Goal: Transaction & Acquisition: Subscribe to service/newsletter

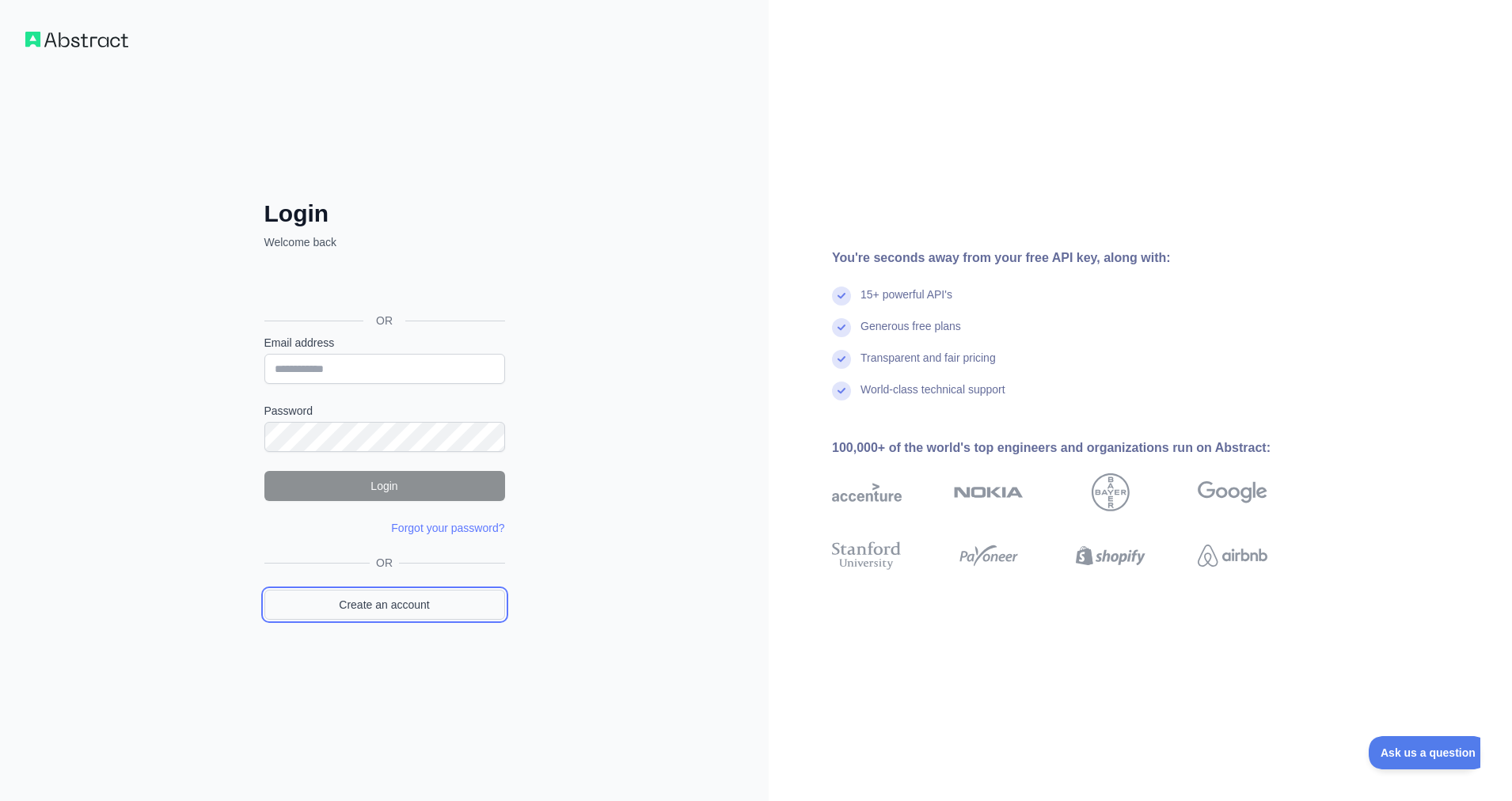
click at [364, 605] on link "Create an account" at bounding box center [385, 605] width 241 height 30
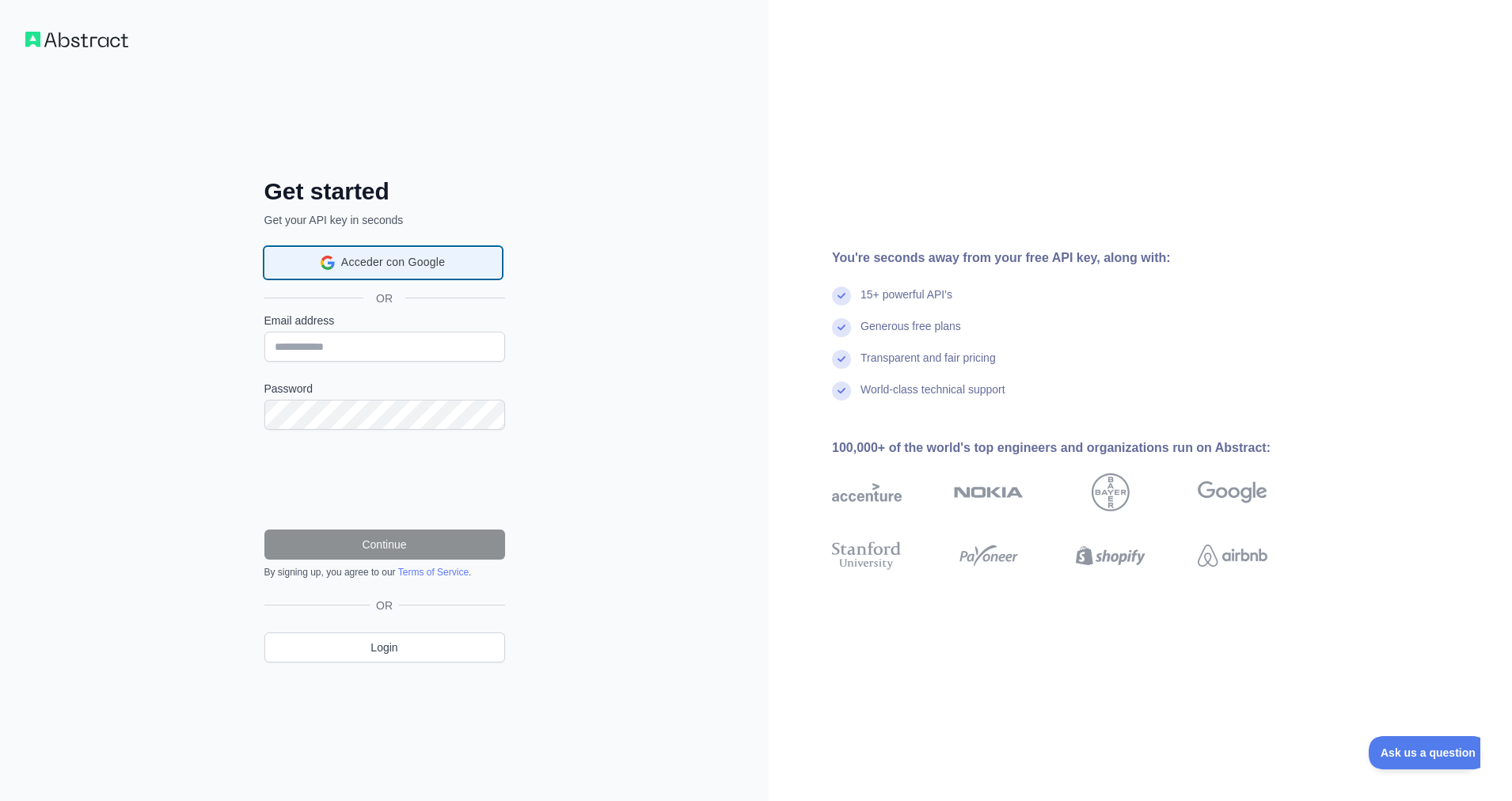
click at [405, 274] on div "Acceder con Google Acceder con Google. Se abre en una pestaña nueva" at bounding box center [382, 263] width 217 height 30
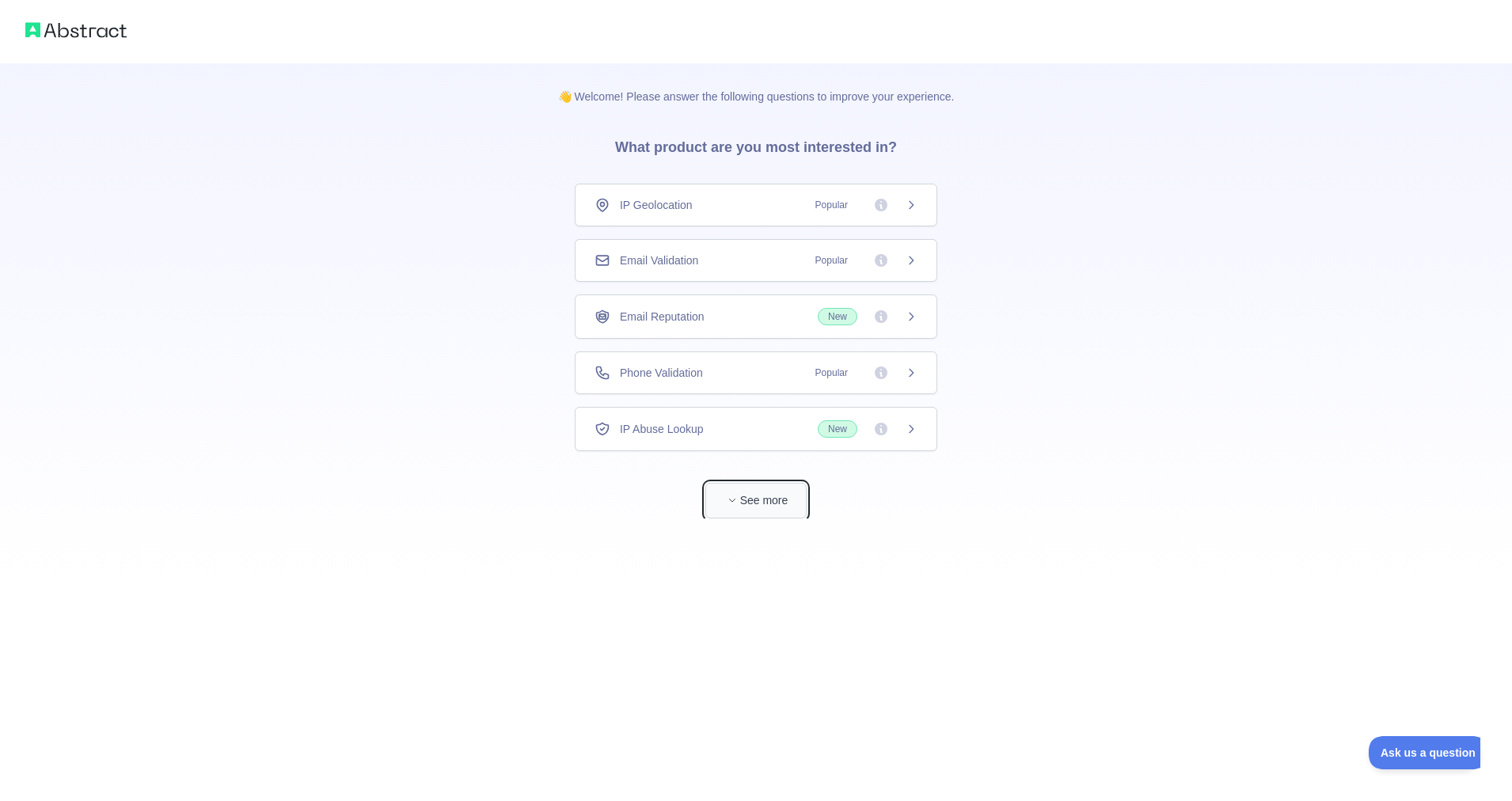
click at [766, 492] on button "See more" at bounding box center [756, 500] width 101 height 35
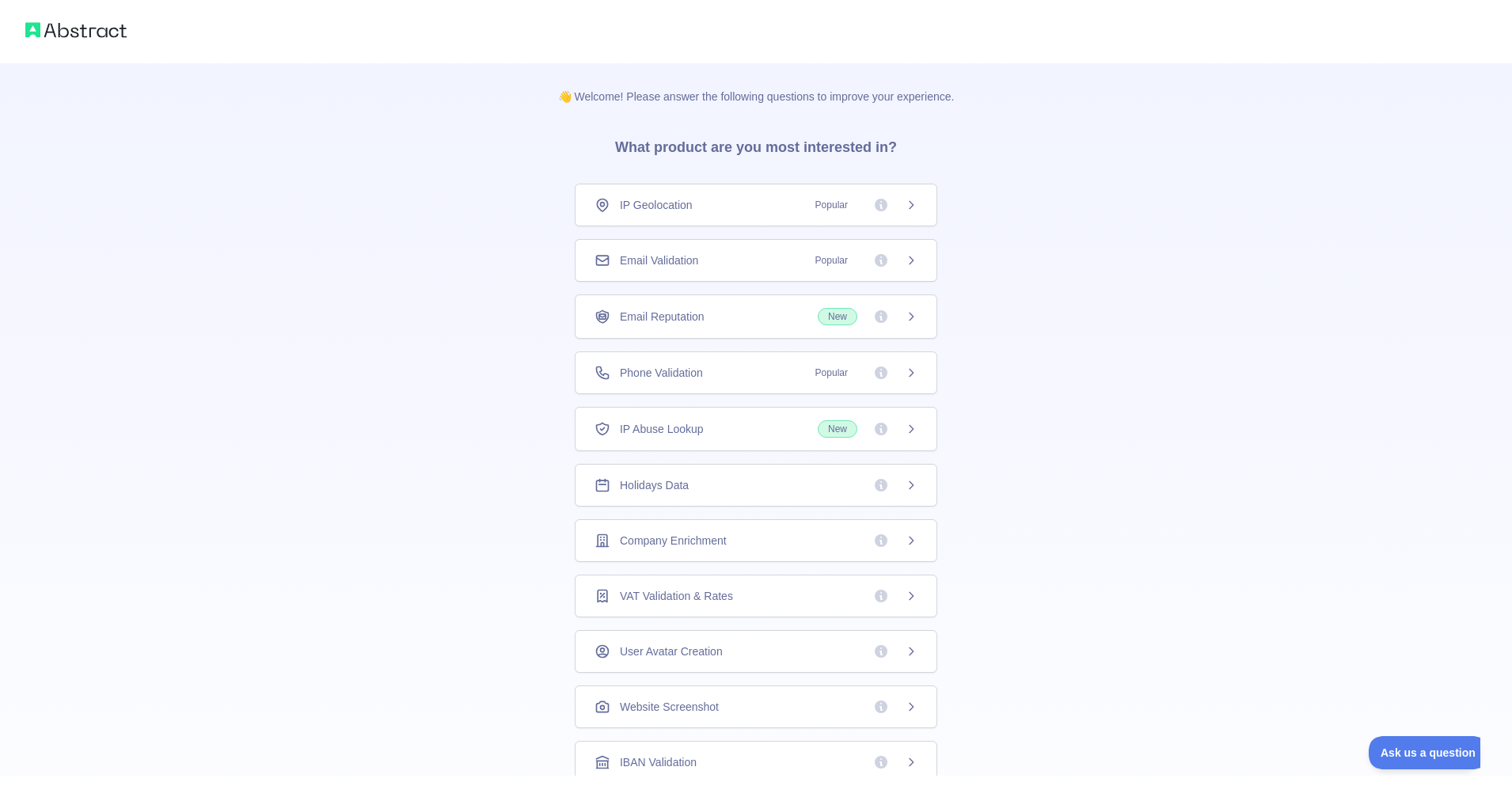
click at [1195, 495] on div "👋 Welcome! Please answer the following questions to improve your experience. Wh…" at bounding box center [756, 504] width 1512 height 1007
click at [777, 124] on h3 "What product are you most interested in?" at bounding box center [756, 144] width 333 height 79
click at [904, 431] on span "New" at bounding box center [868, 429] width 100 height 17
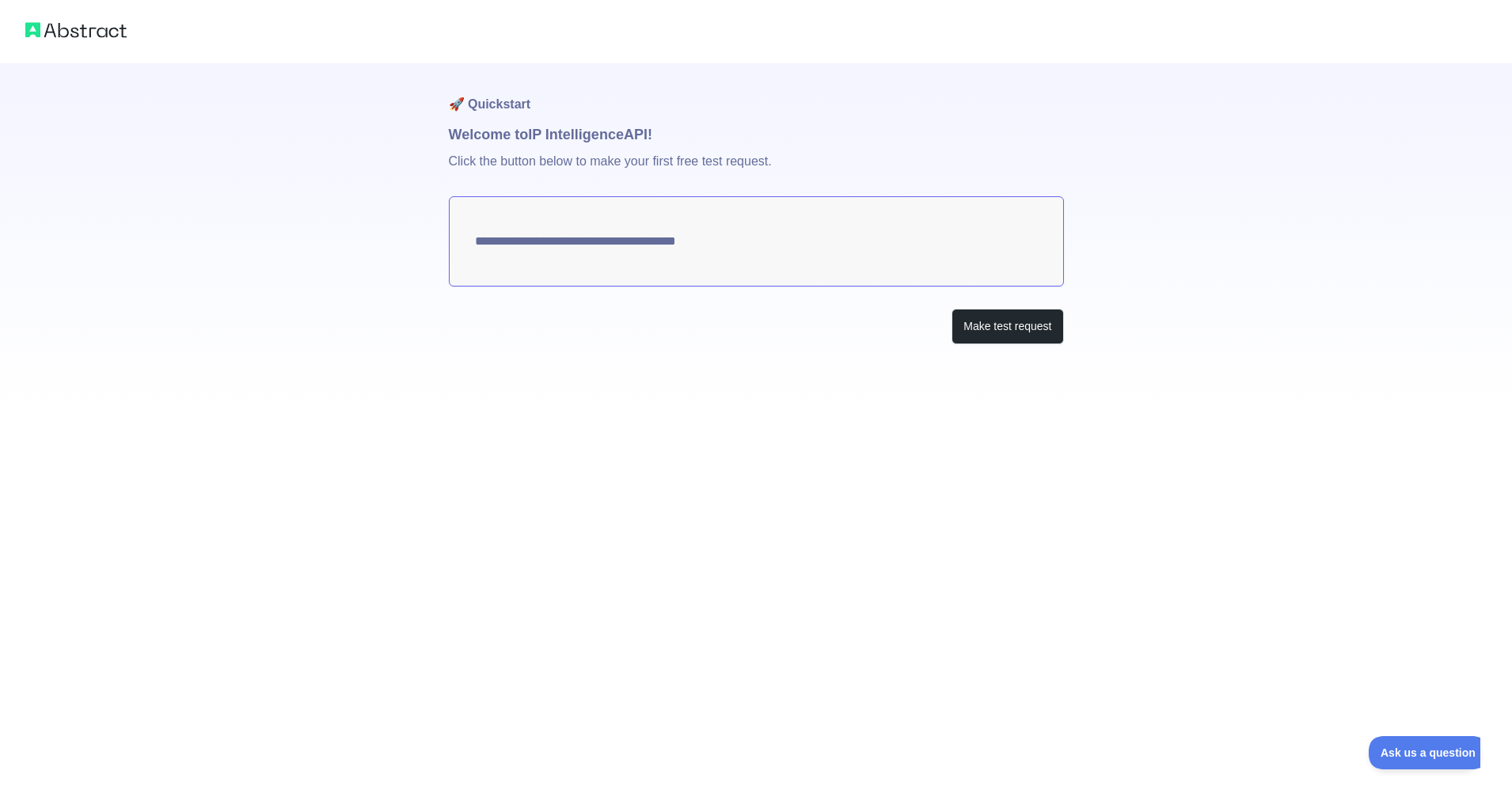
type textarea "**********"
click at [110, 32] on img at bounding box center [76, 30] width 101 height 22
click at [91, 26] on img at bounding box center [76, 30] width 101 height 22
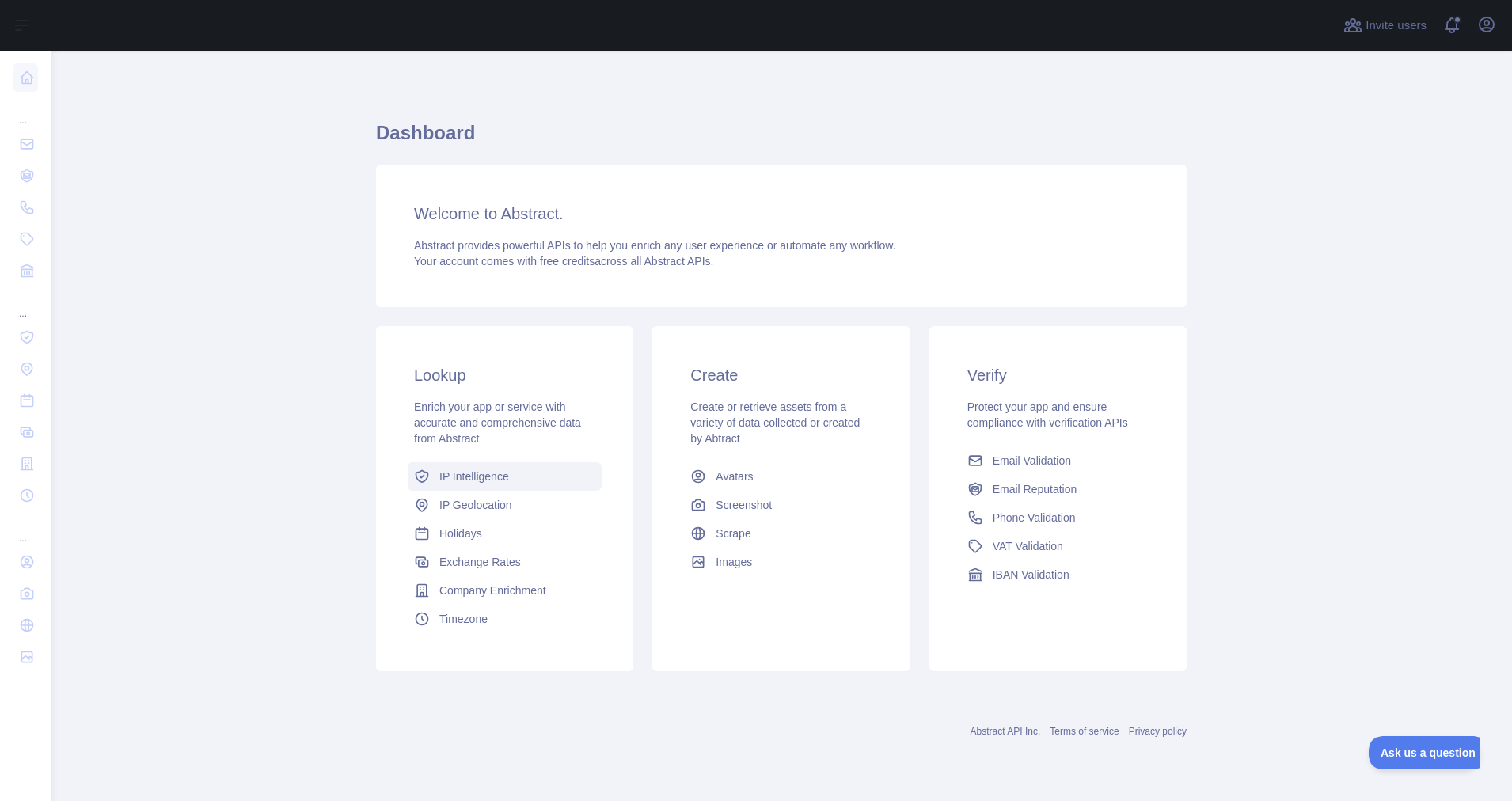
click at [485, 474] on span "IP Intelligence" at bounding box center [474, 476] width 70 height 16
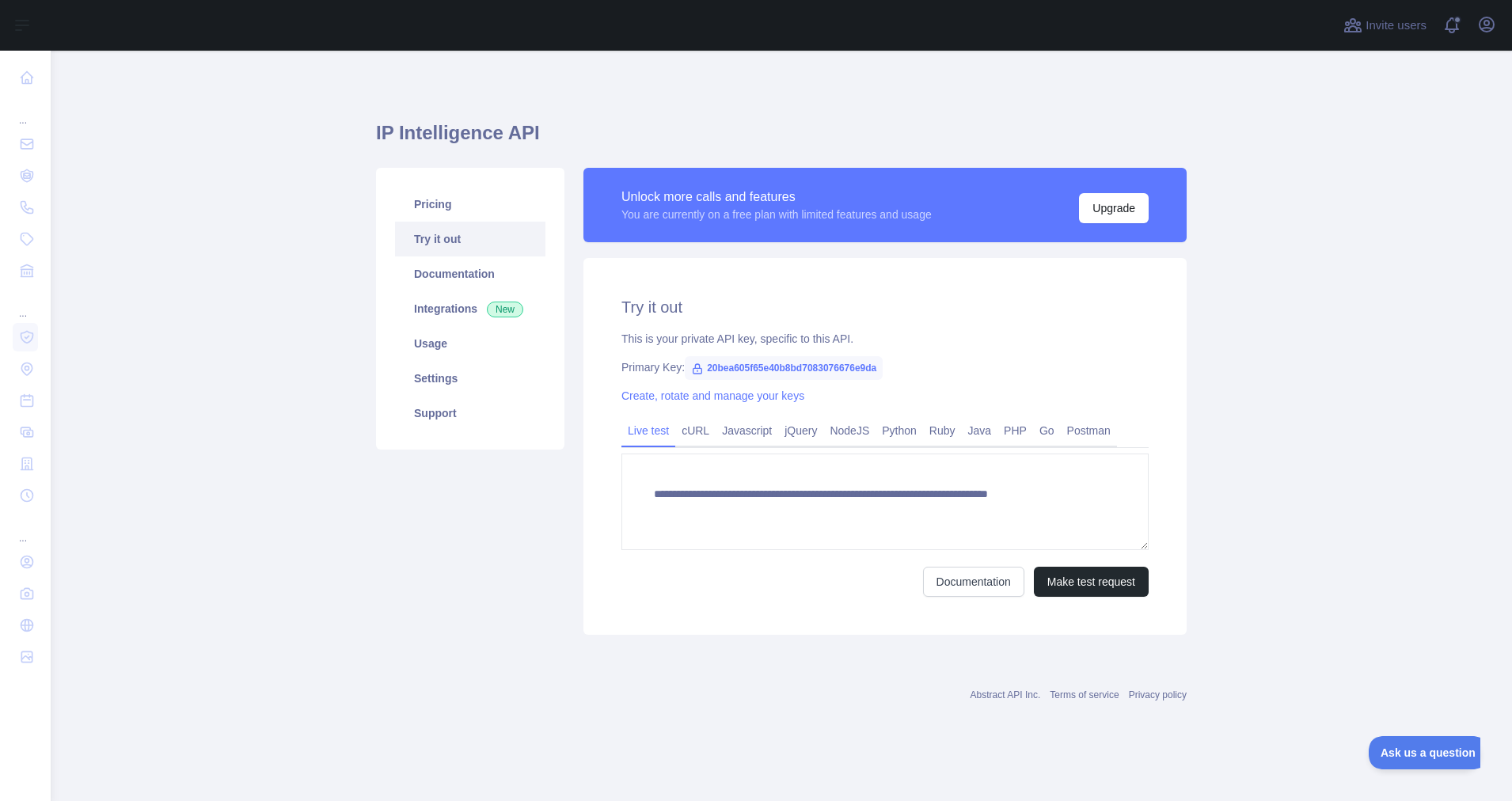
type textarea "**********"
click at [679, 425] on link "cURL" at bounding box center [695, 430] width 40 height 26
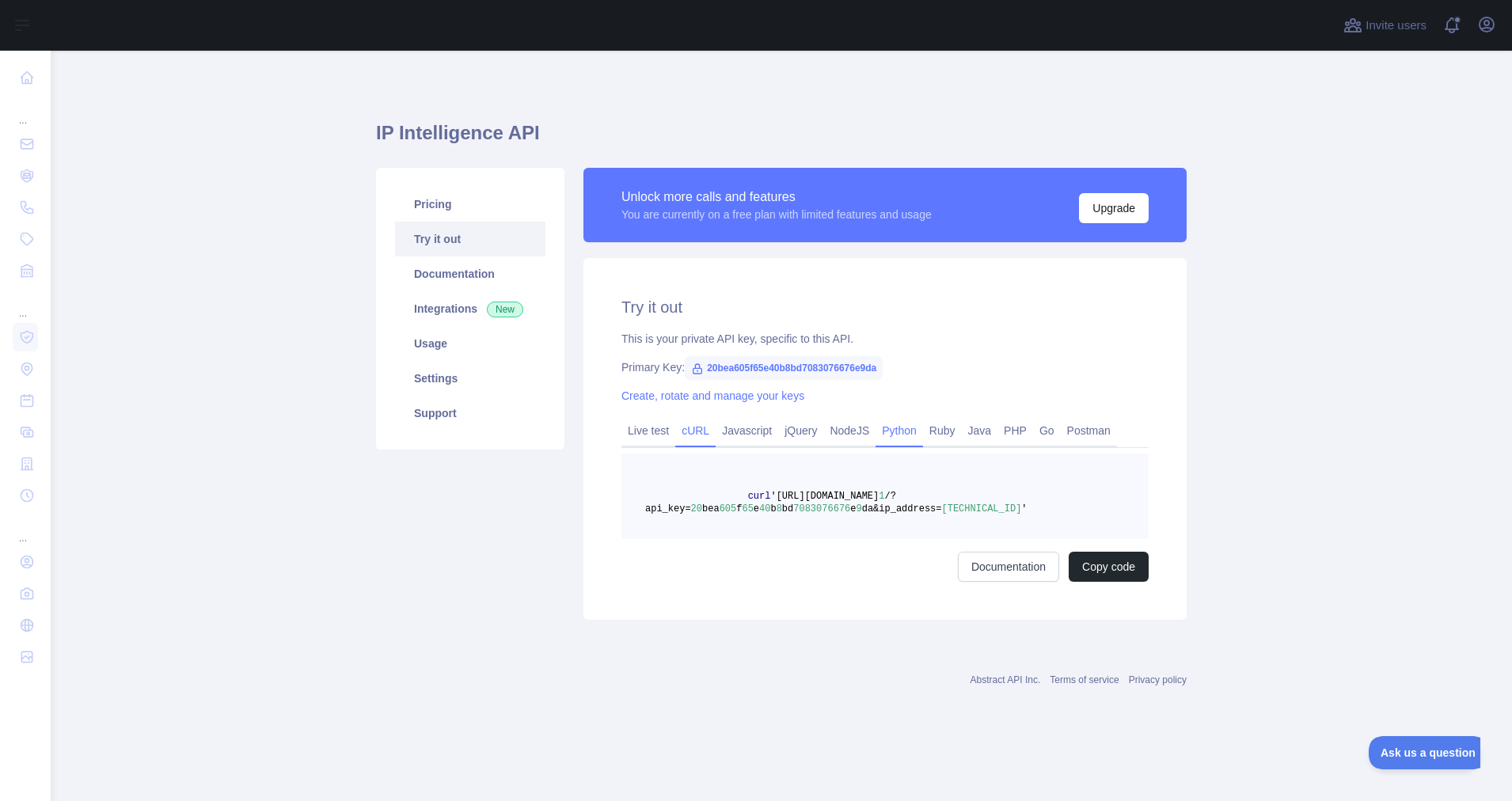
click at [900, 438] on link "Python" at bounding box center [900, 430] width 48 height 26
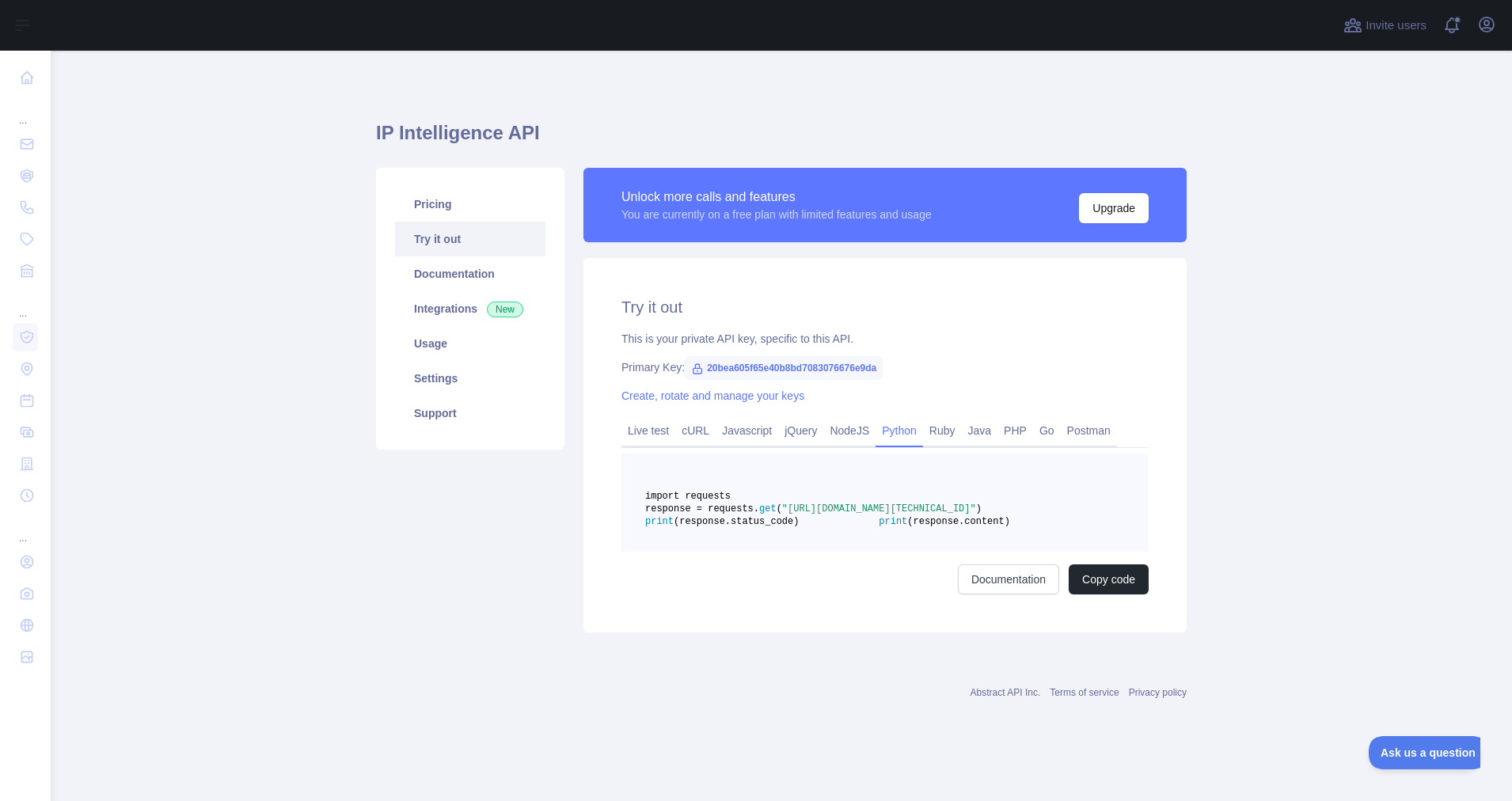
click at [718, 192] on div "Unlock more calls and features" at bounding box center [776, 197] width 311 height 19
click at [436, 368] on link "Settings" at bounding box center [470, 378] width 151 height 35
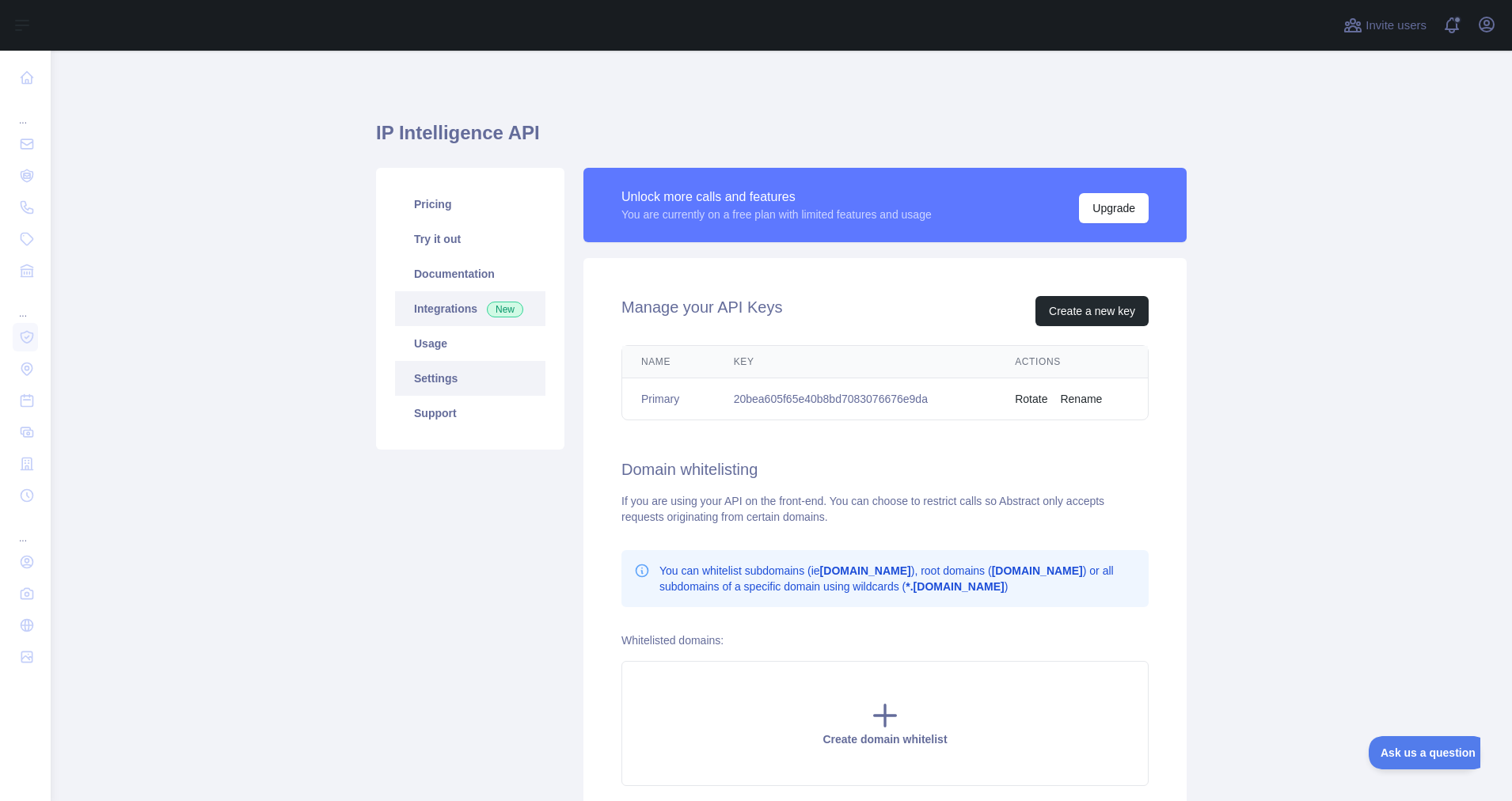
click at [453, 314] on link "Integrations New" at bounding box center [470, 309] width 151 height 35
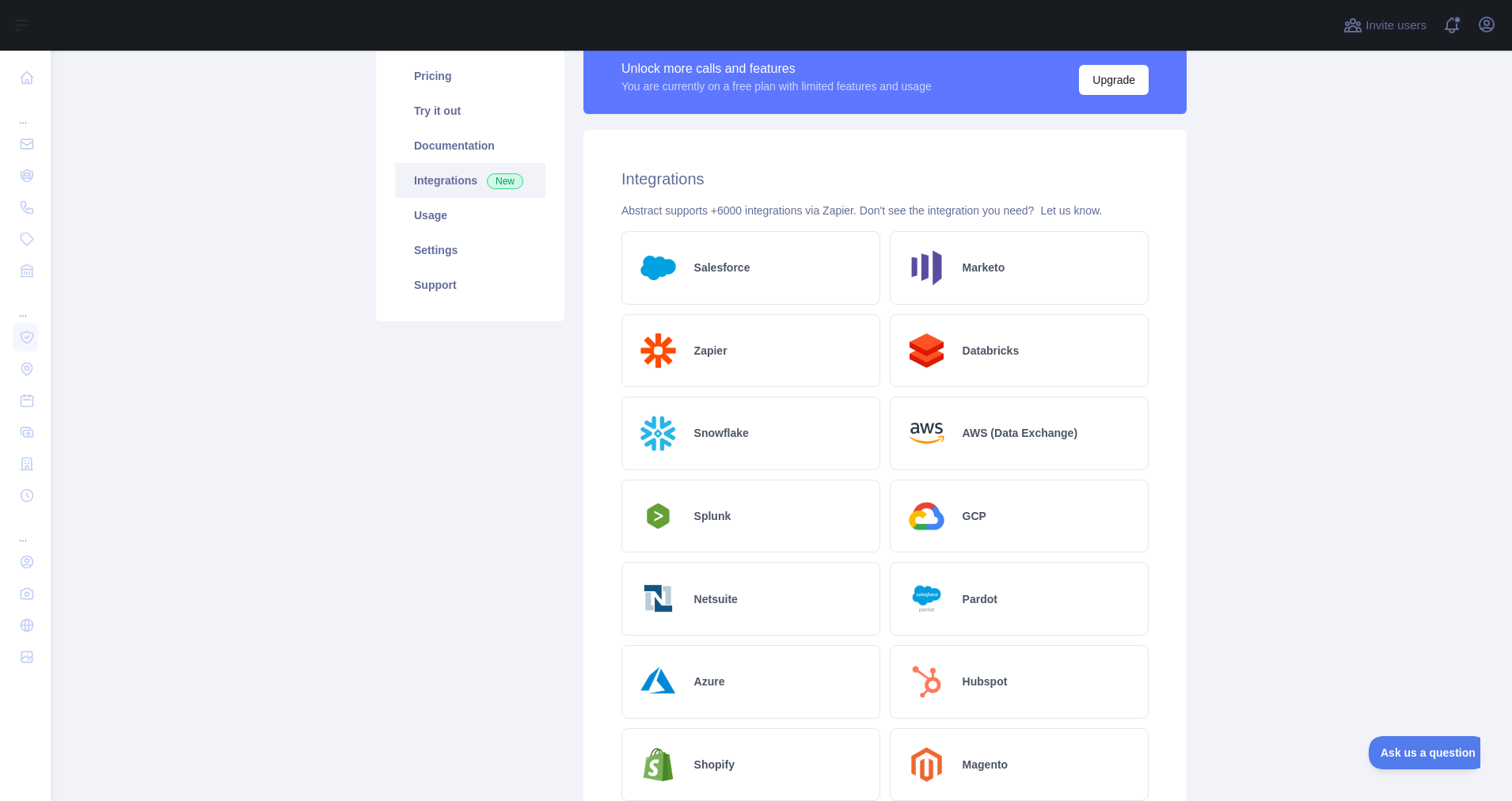
scroll to position [33, 0]
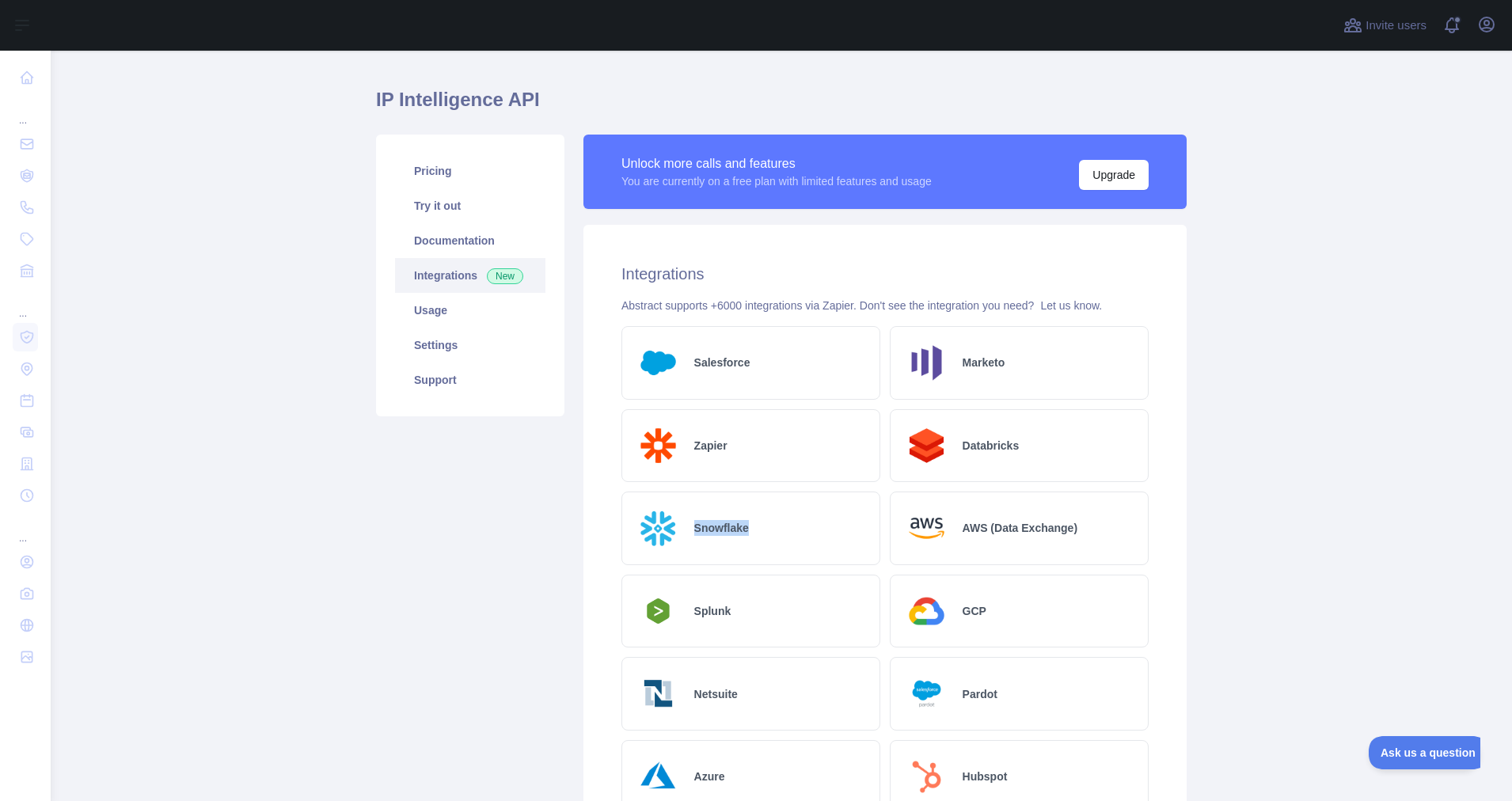
drag, startPoint x: 761, startPoint y: 529, endPoint x: 689, endPoint y: 523, distance: 72.2
click at [689, 523] on div "Snowflake" at bounding box center [751, 528] width 259 height 73
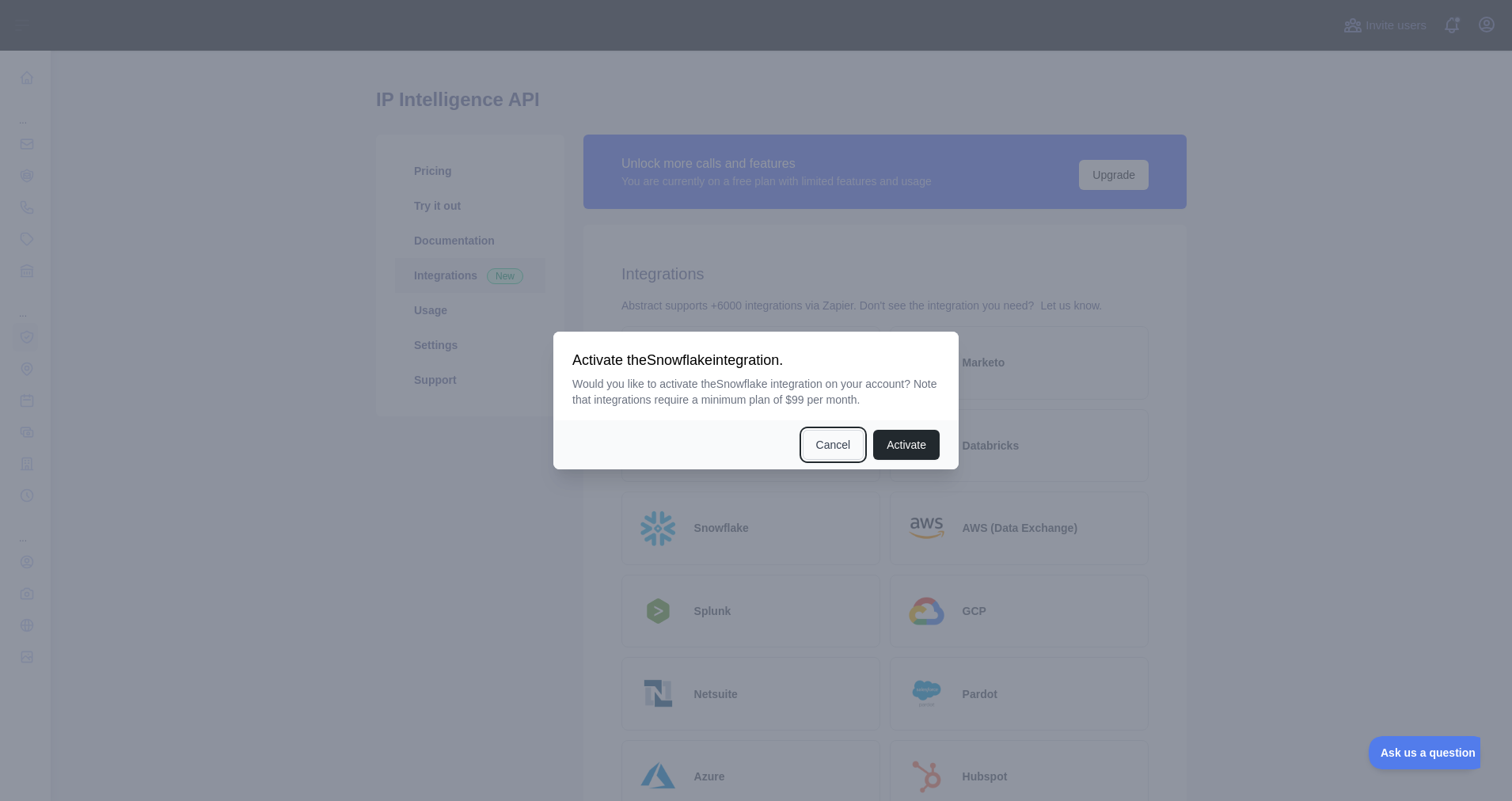
click at [840, 451] on button "Cancel" at bounding box center [833, 445] width 62 height 30
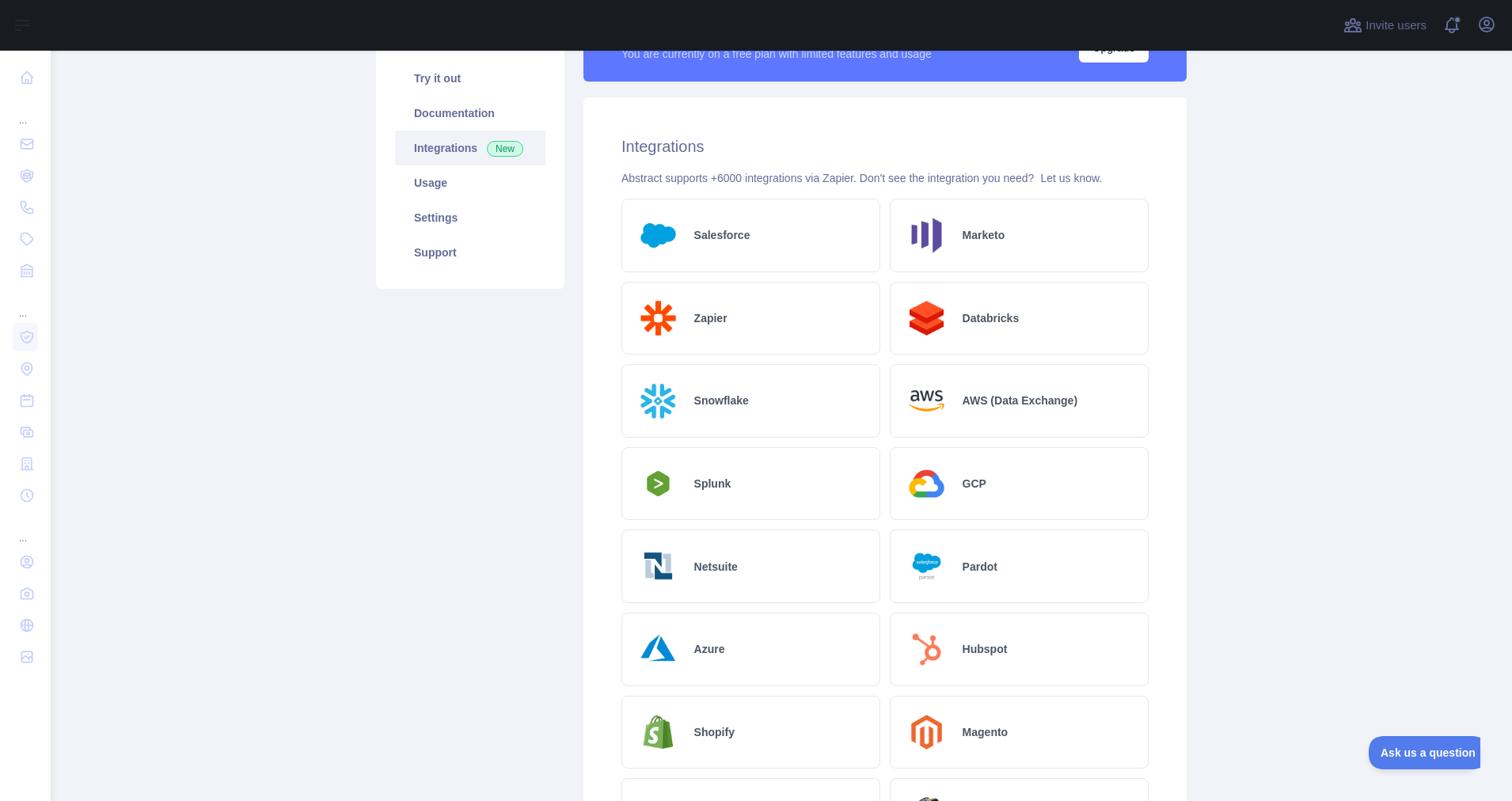
scroll to position [129, 0]
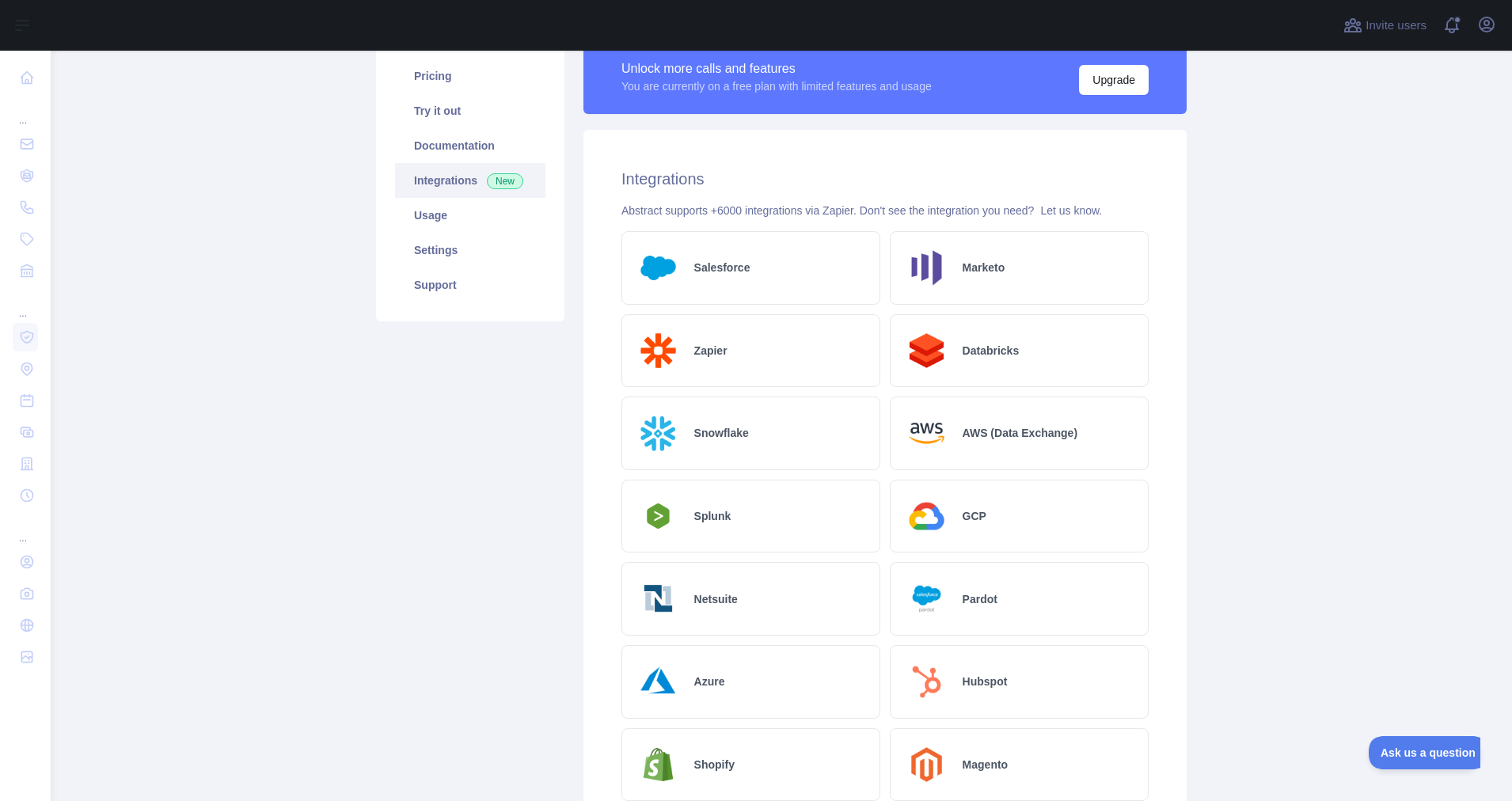
click at [706, 516] on h2 "Splunk" at bounding box center [713, 516] width 37 height 16
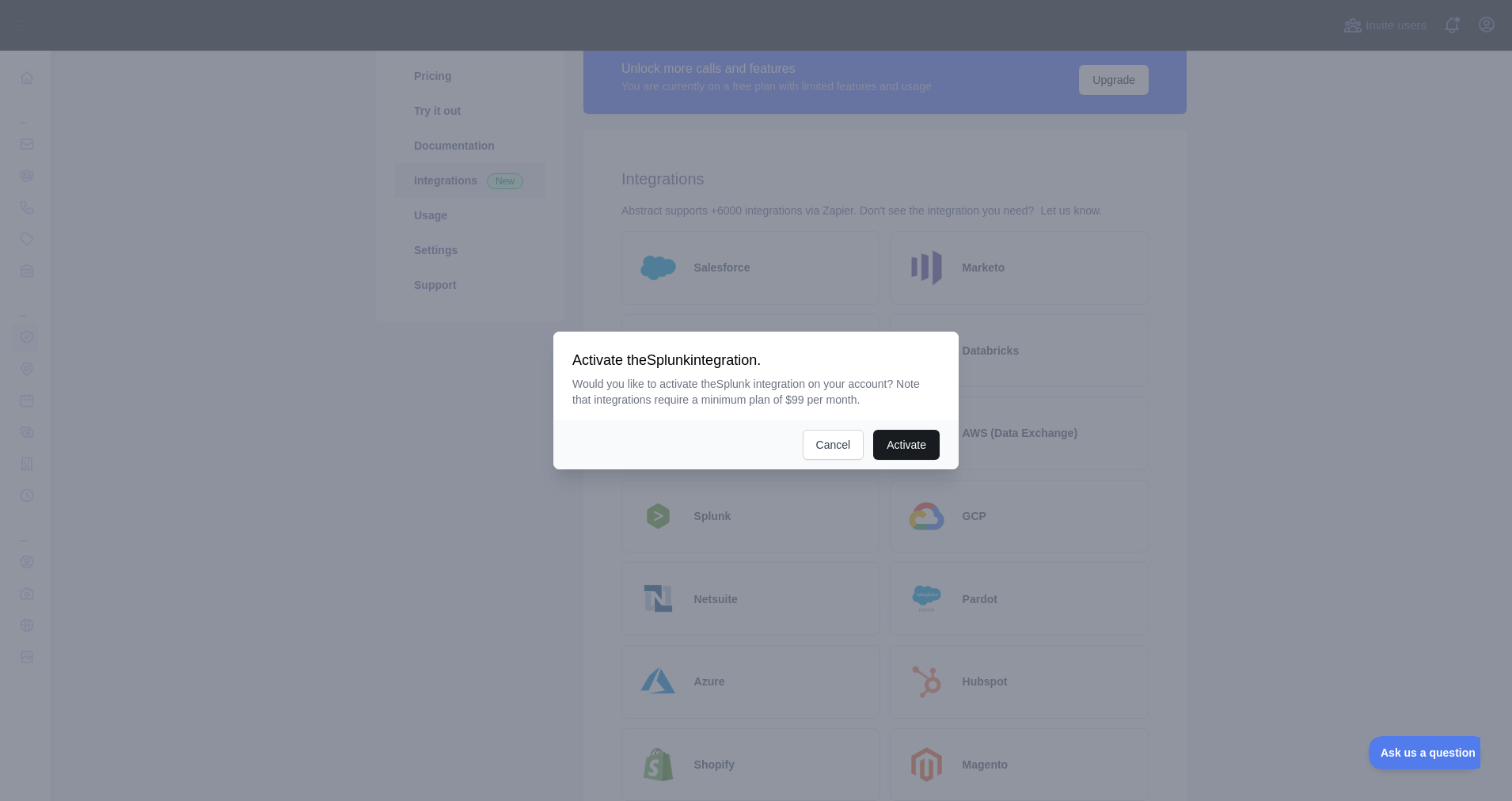
click at [915, 445] on button "Activate" at bounding box center [906, 445] width 67 height 30
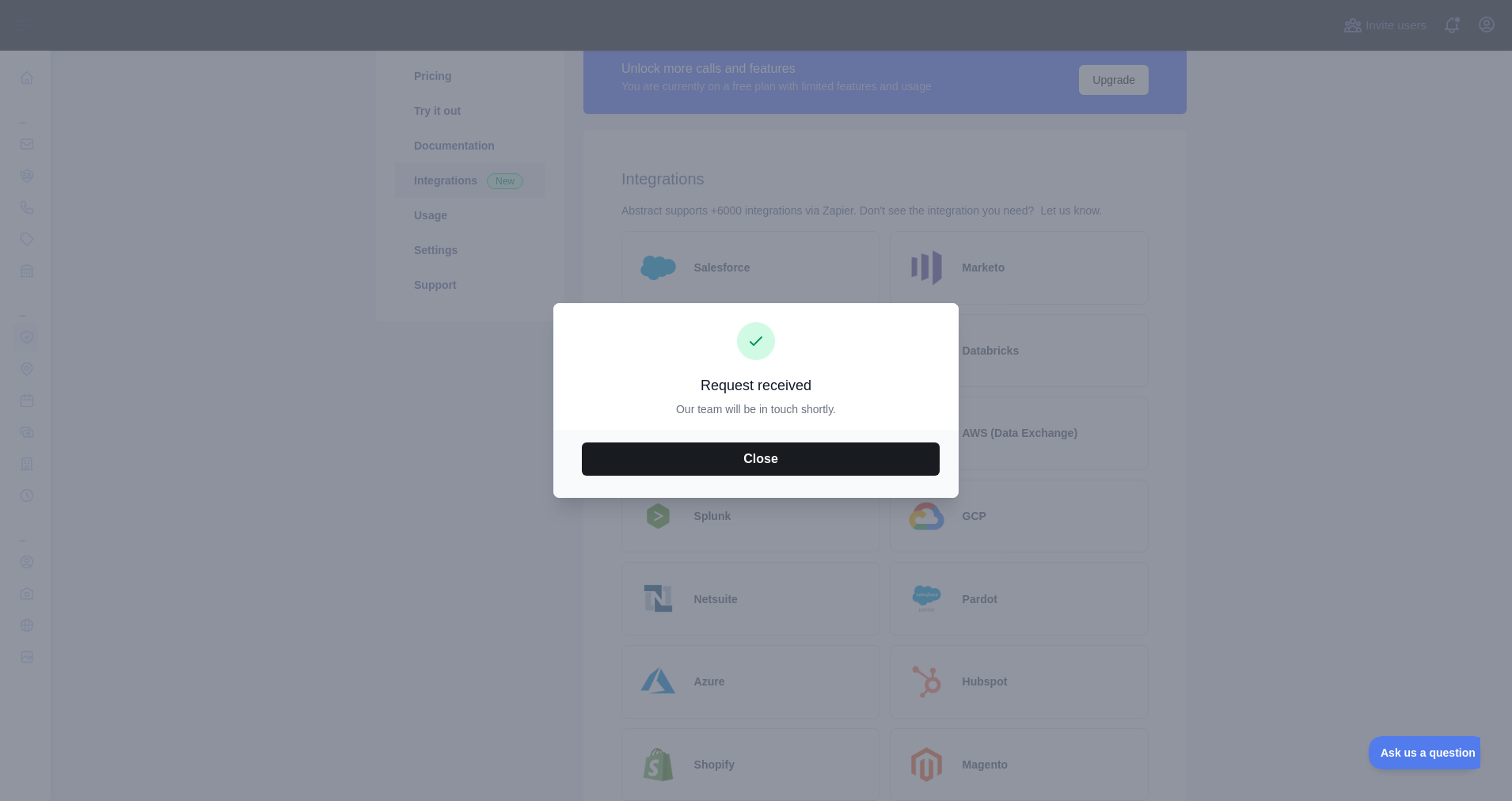
click at [767, 452] on button "Close" at bounding box center [761, 459] width 358 height 33
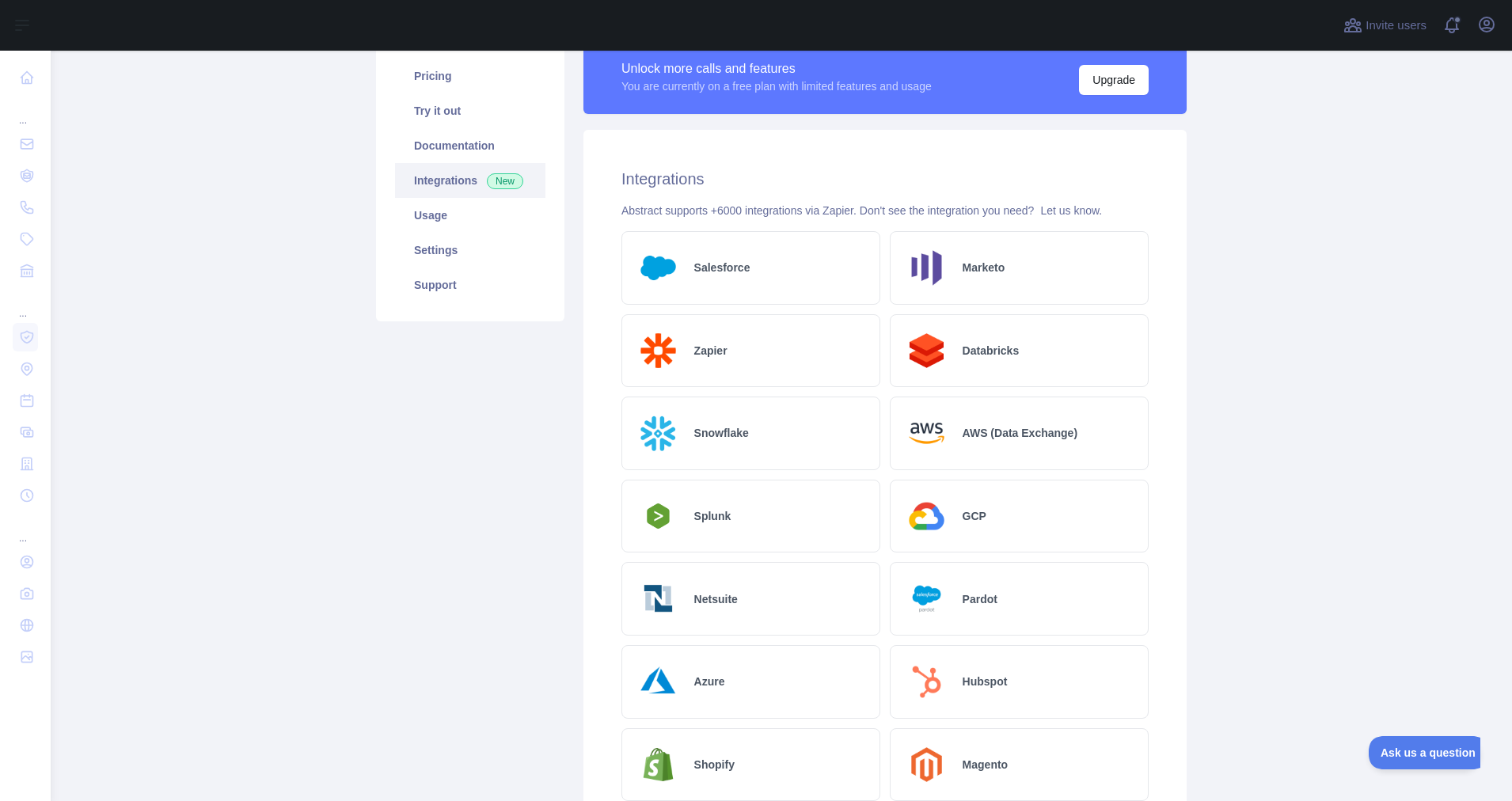
click at [716, 517] on h2 "Splunk" at bounding box center [713, 516] width 37 height 16
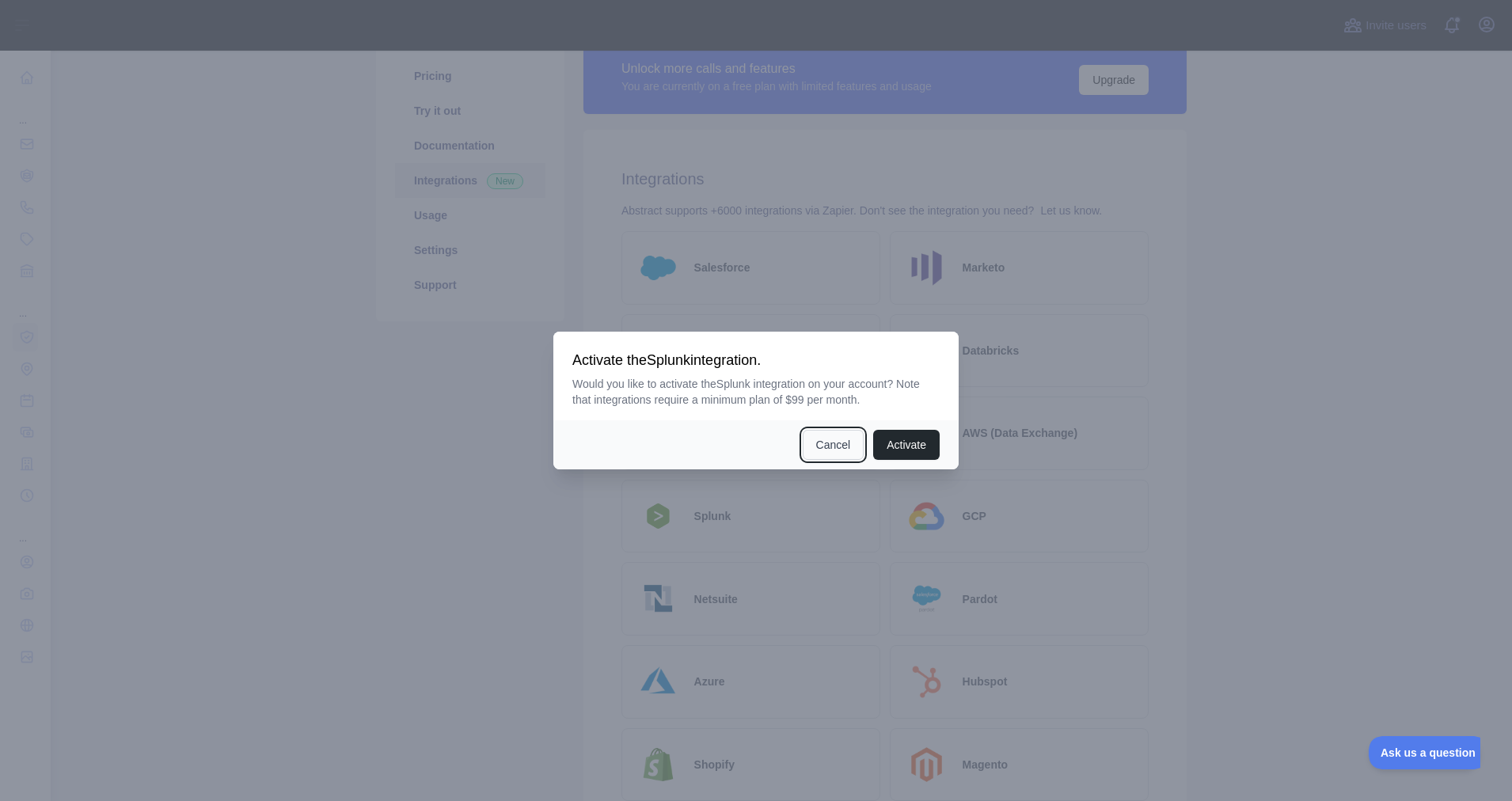
click at [848, 451] on button "Cancel" at bounding box center [833, 445] width 62 height 30
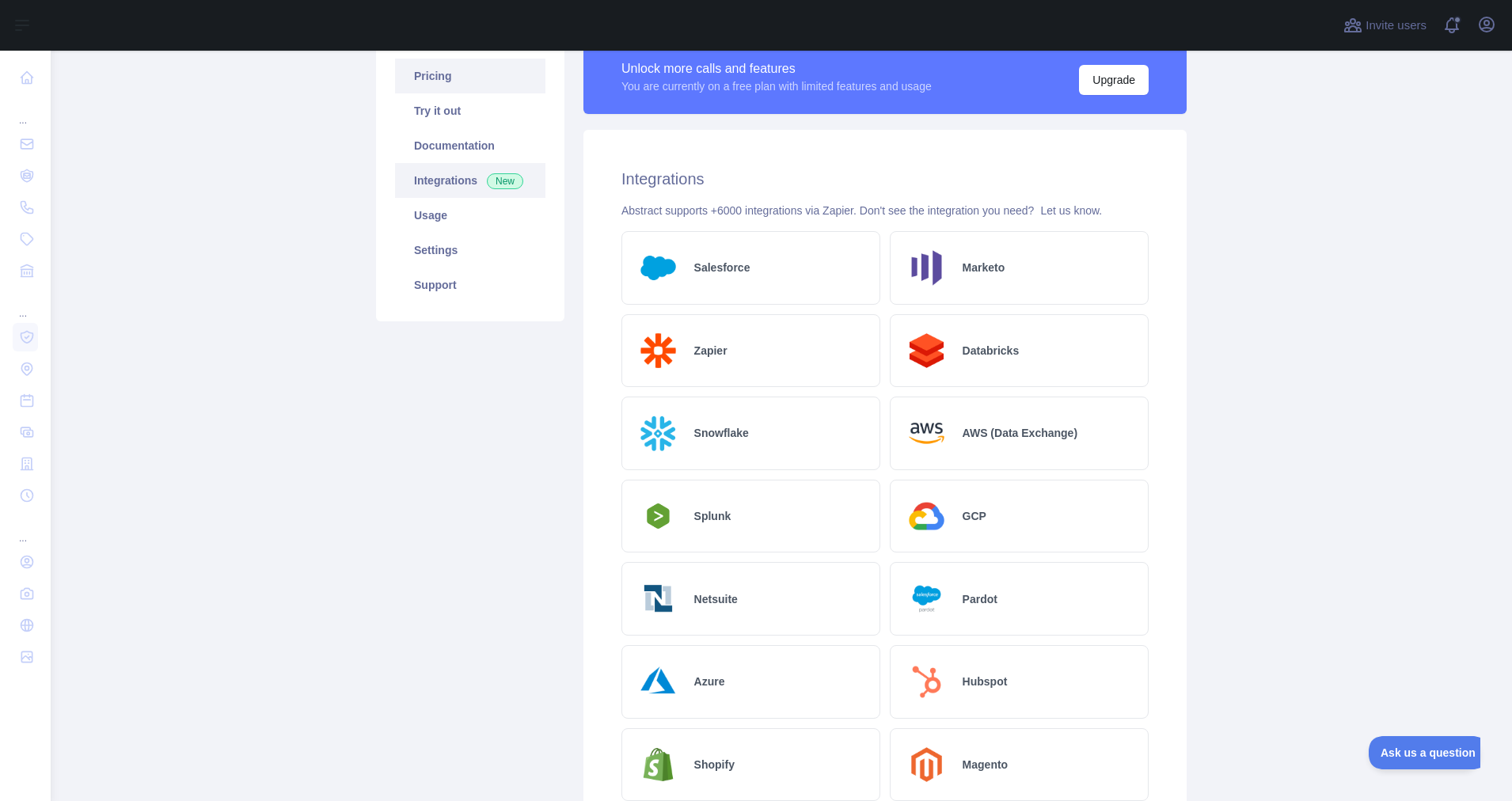
click at [456, 87] on link "Pricing" at bounding box center [470, 76] width 151 height 35
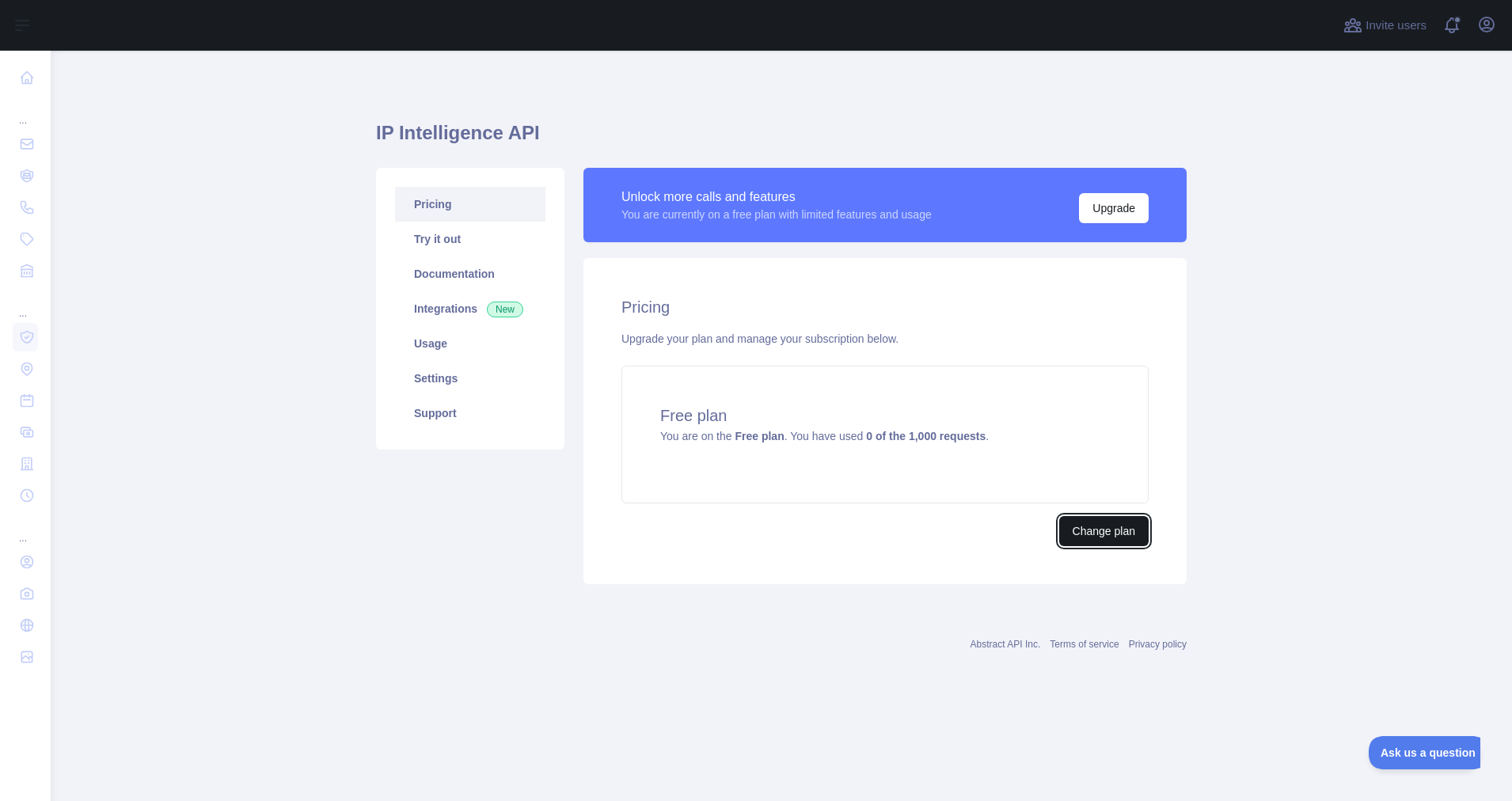
click at [1085, 534] on button "Change plan" at bounding box center [1104, 531] width 90 height 30
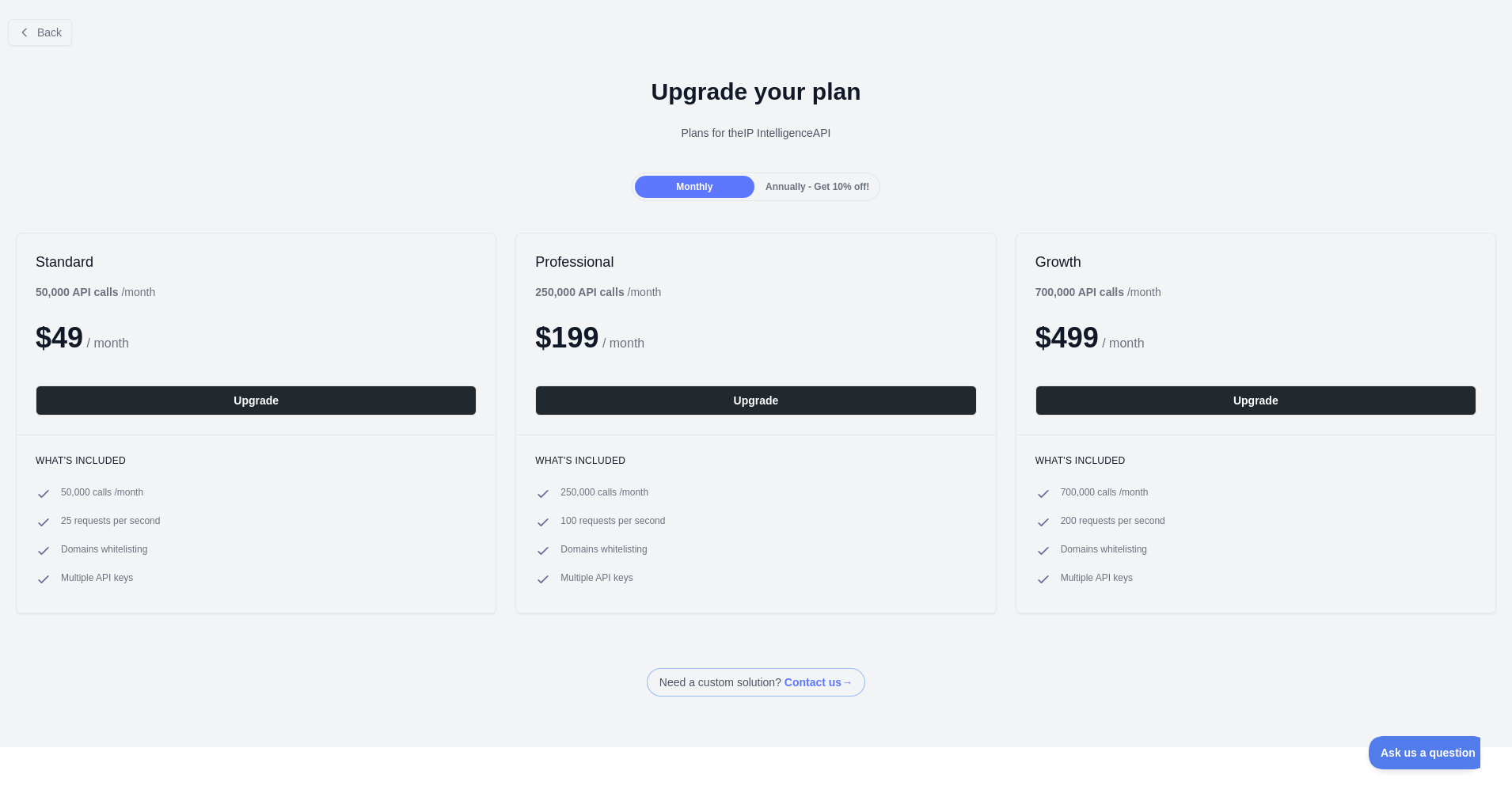
click at [809, 192] on span "Annually - Get 10% off!" at bounding box center [817, 186] width 104 height 11
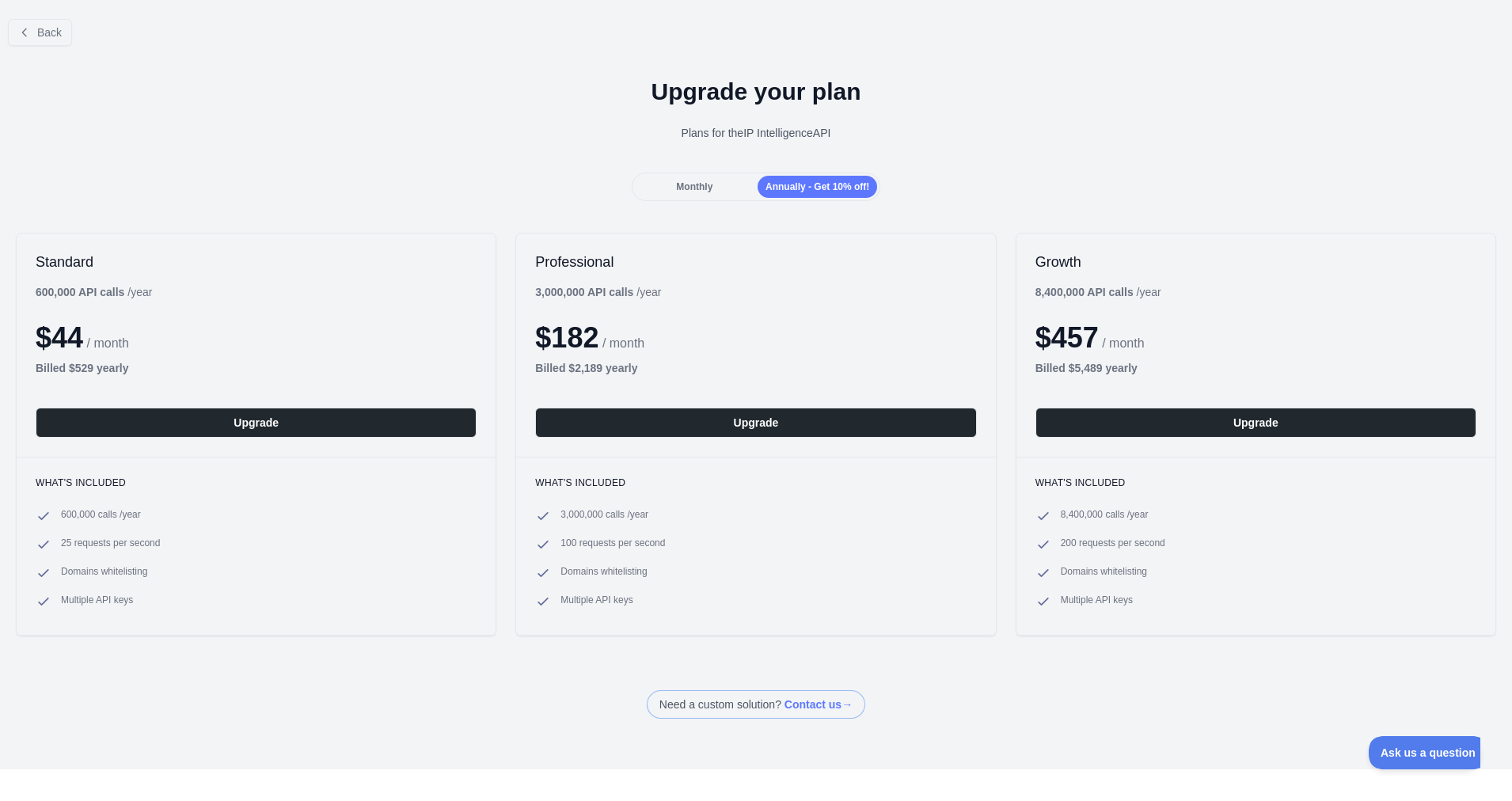
click at [731, 179] on div "Monthly" at bounding box center [695, 186] width 119 height 22
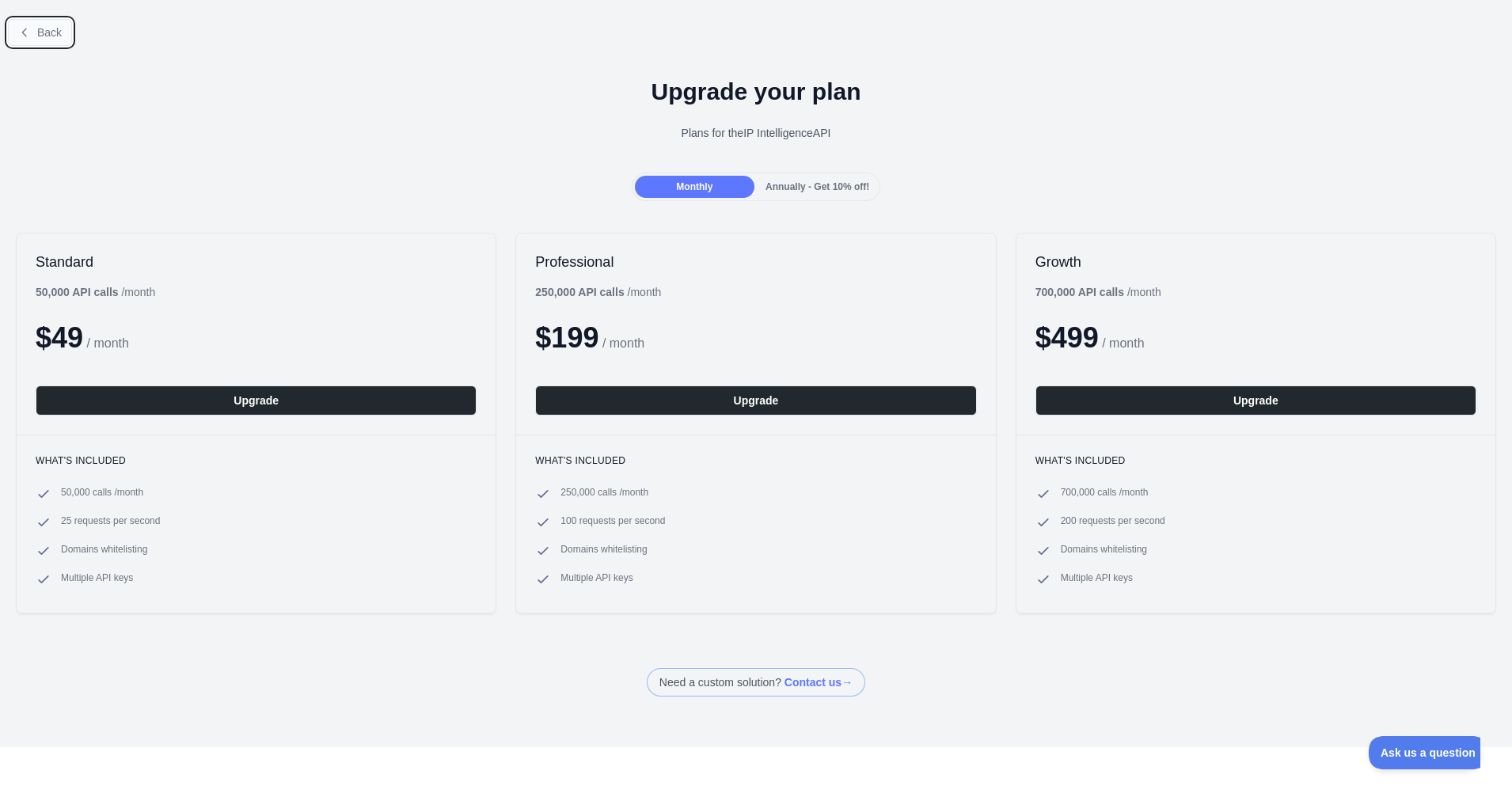
click at [57, 34] on span "Back" at bounding box center [49, 32] width 25 height 12
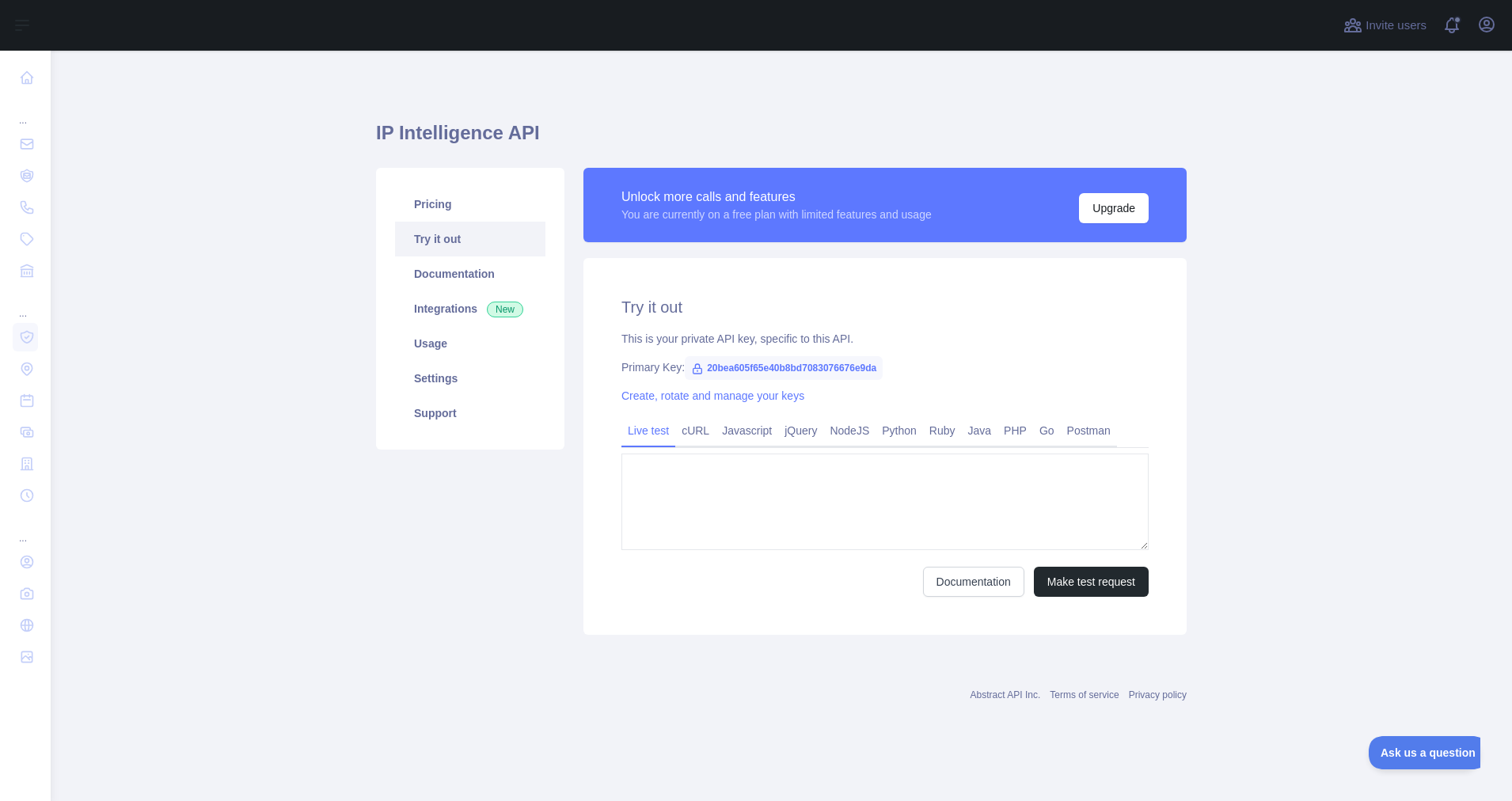
type textarea "**********"
click at [440, 199] on link "Pricing" at bounding box center [470, 204] width 151 height 35
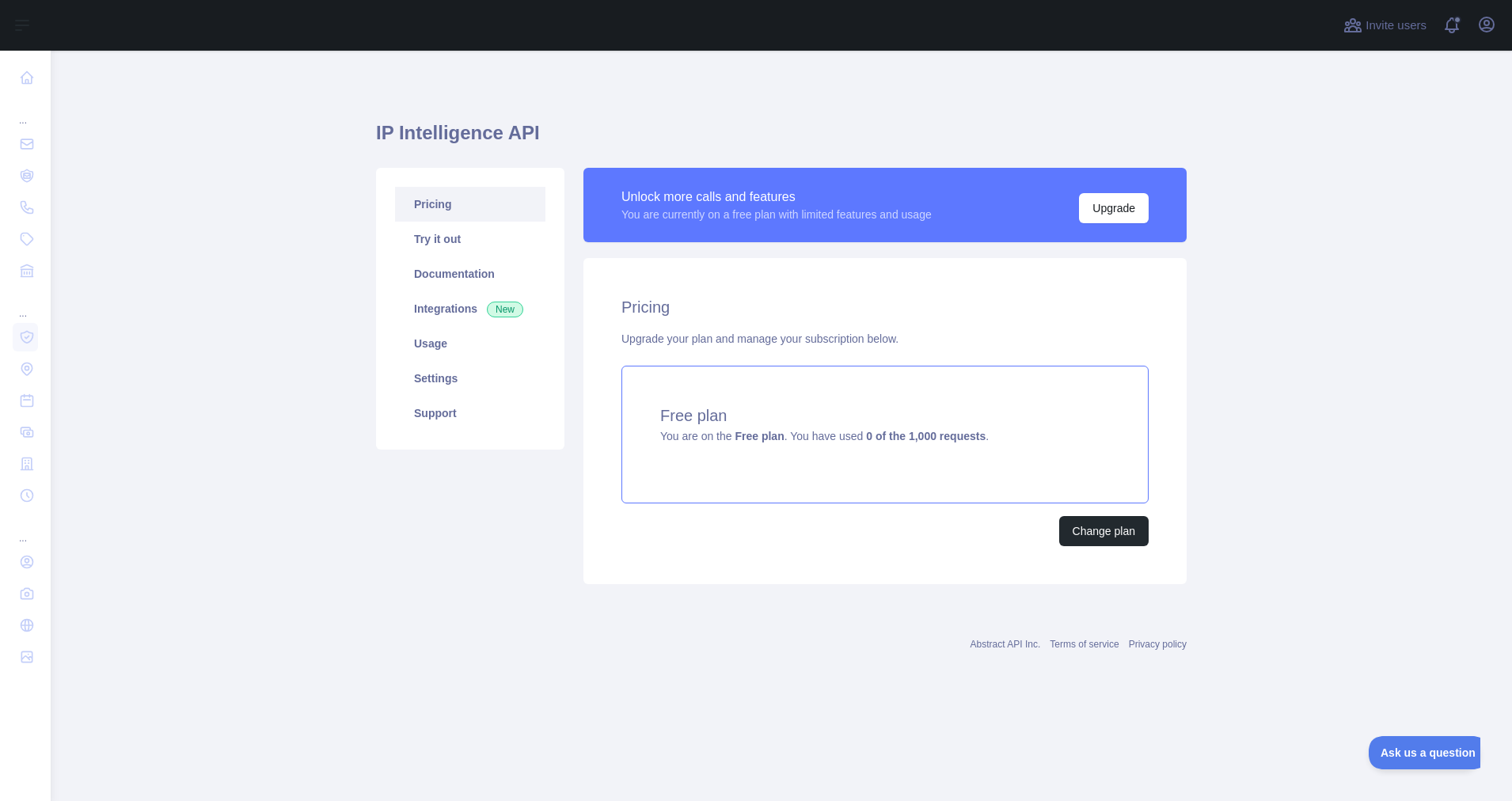
click at [762, 447] on div "Free plan You are on the Free plan . You have used 0 of the 1,000 requests ." at bounding box center [885, 434] width 527 height 138
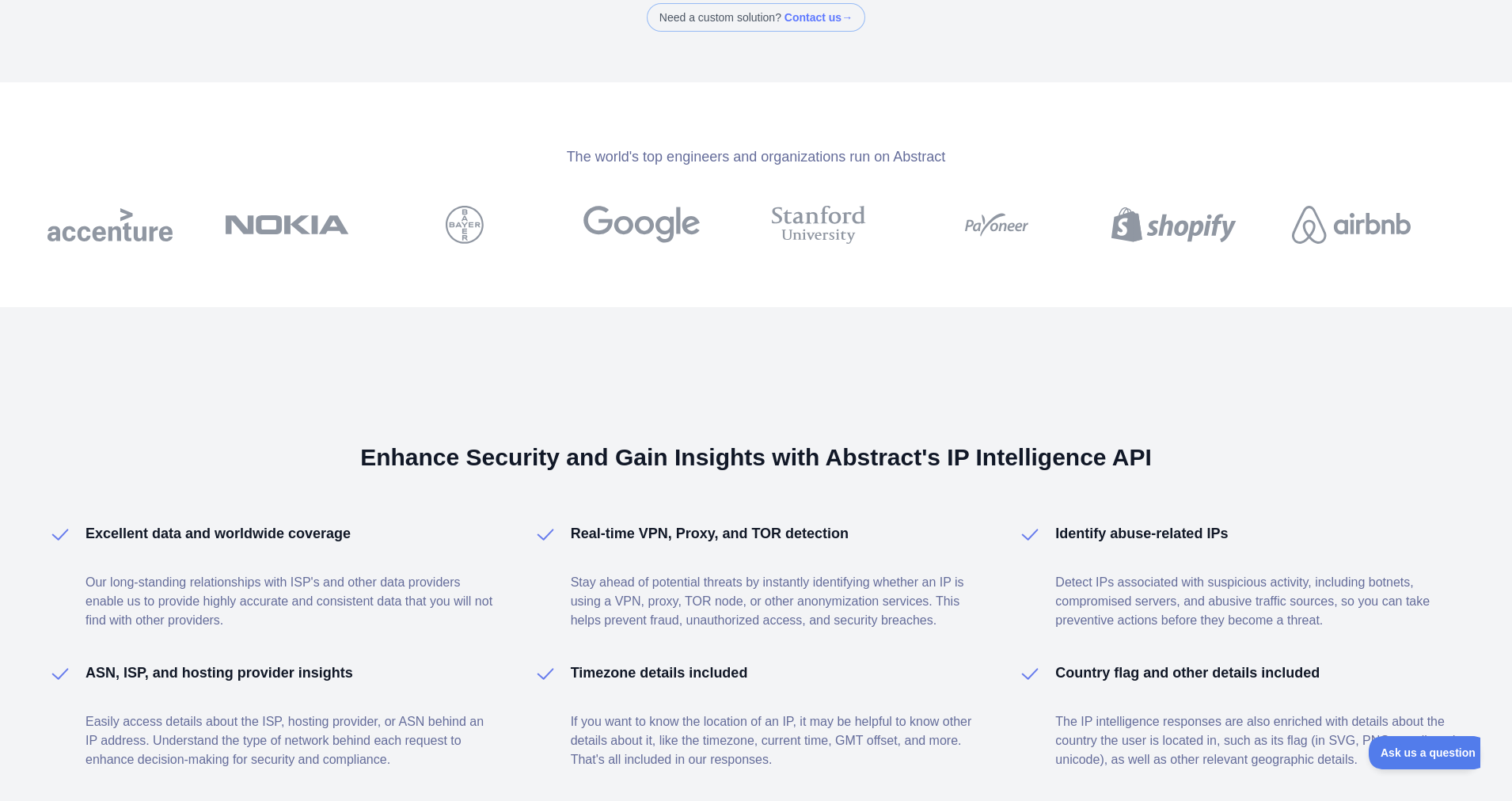
scroll to position [909, 0]
